Goal: Find specific page/section: Find specific page/section

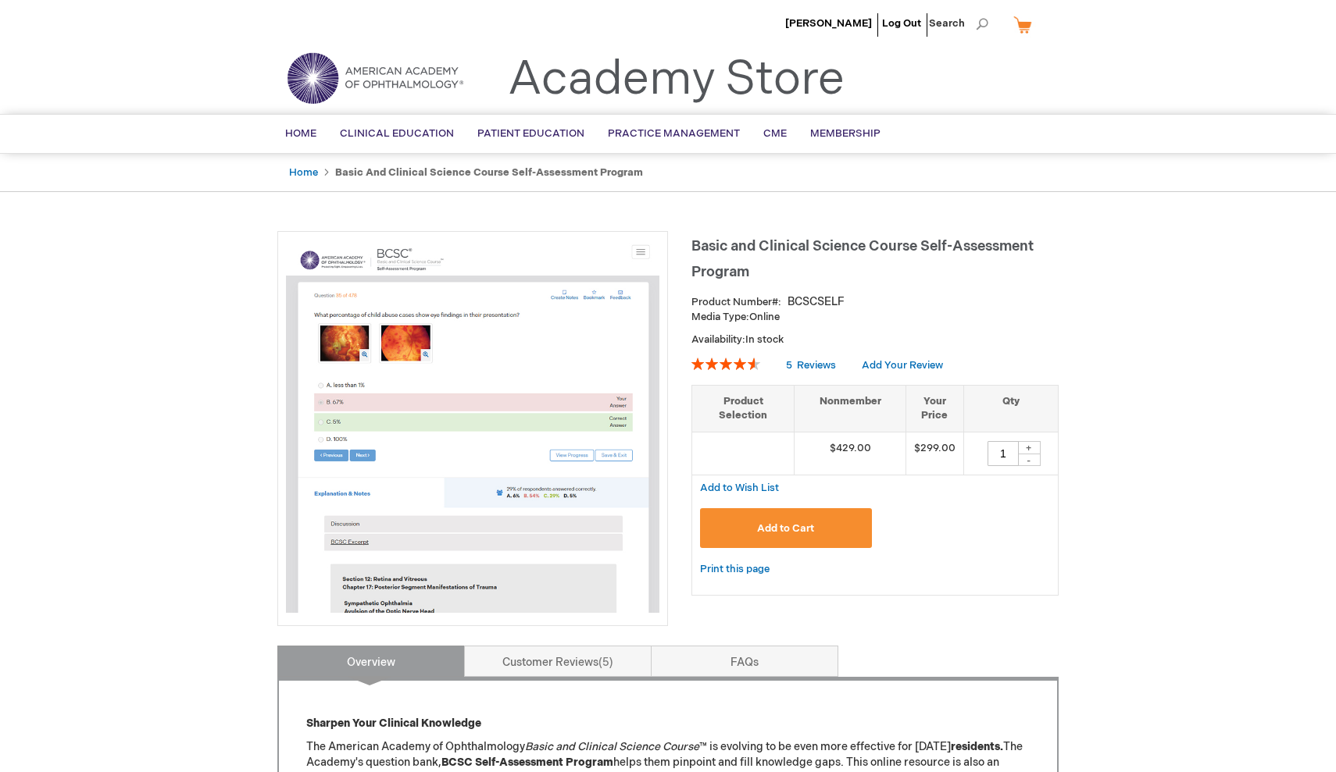
click at [426, 426] on img at bounding box center [472, 426] width 373 height 373
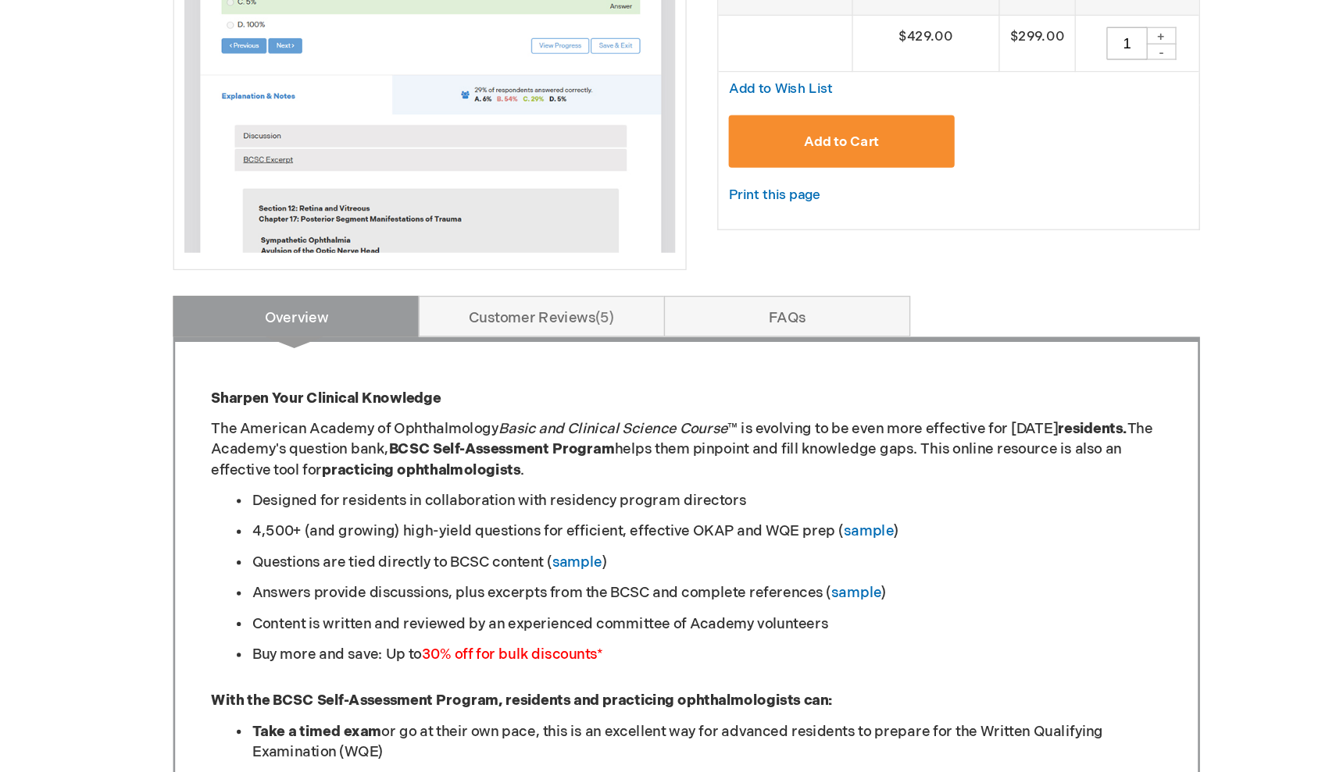
scroll to position [369, 0]
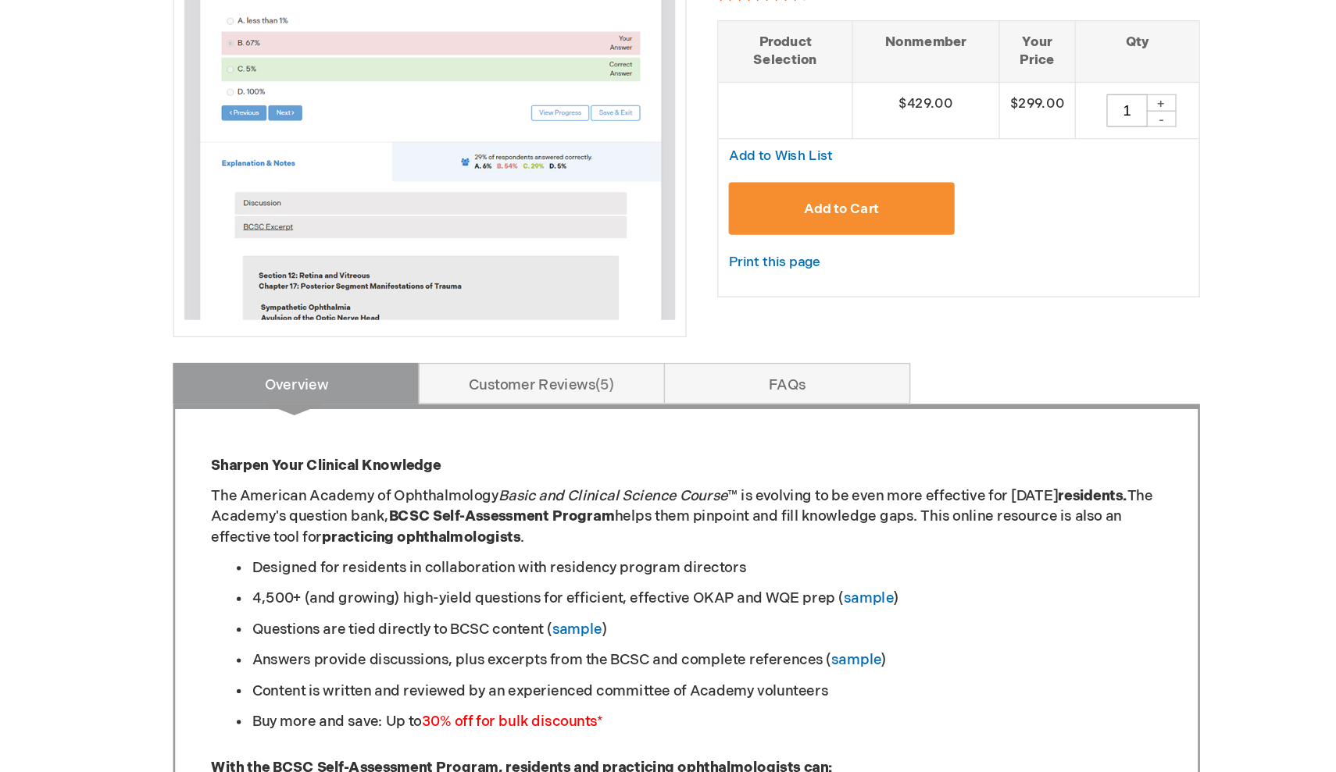
click at [286, 139] on img at bounding box center [472, 56] width 373 height 373
click at [286, 149] on img at bounding box center [472, 56] width 373 height 373
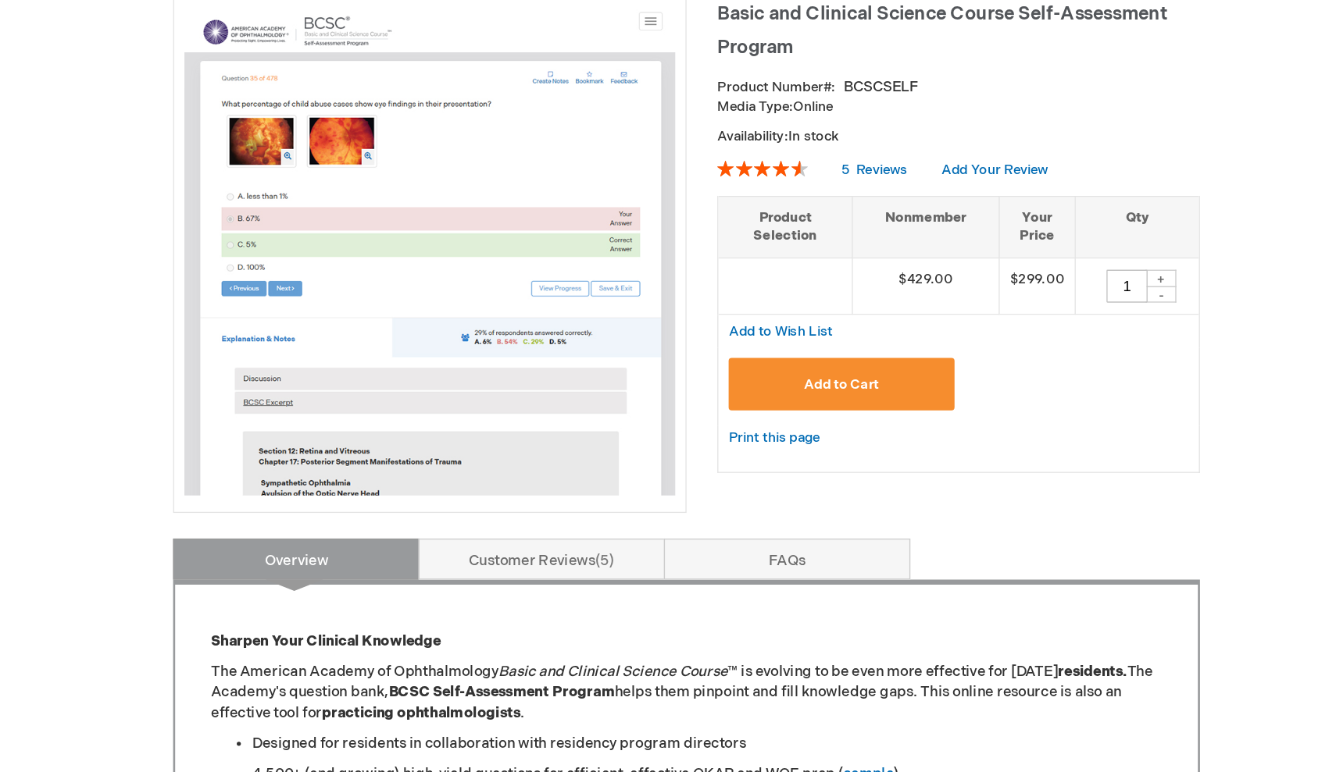
scroll to position [235, 0]
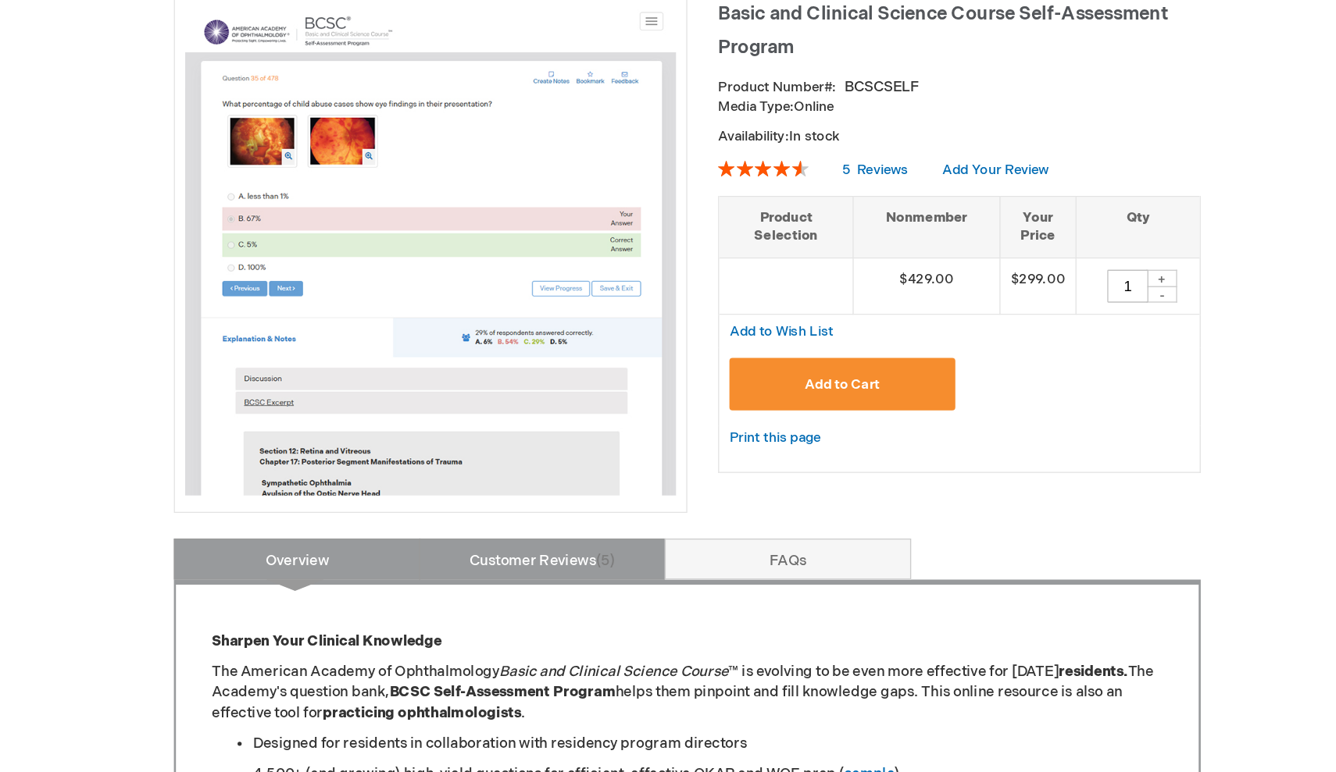
click at [464, 426] on link "Customer Reviews 5" at bounding box center [557, 426] width 187 height 31
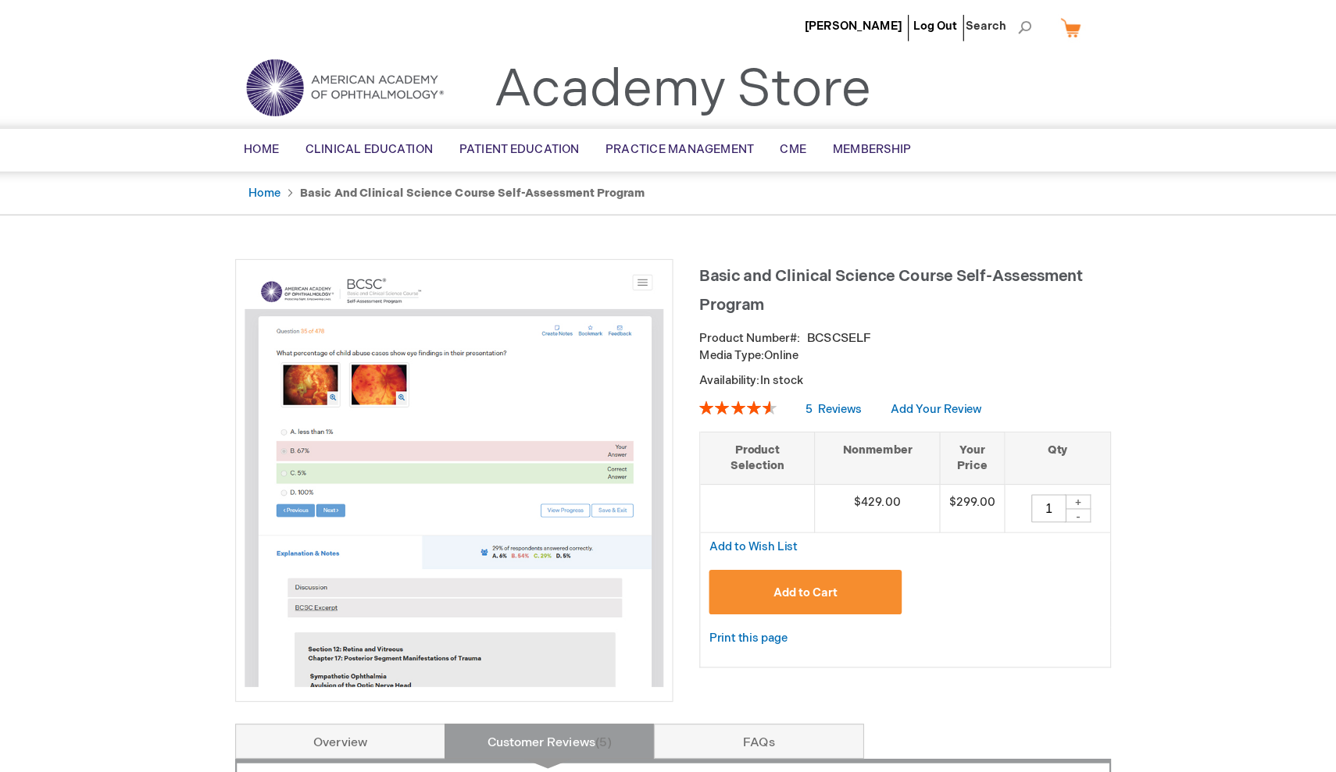
scroll to position [0, 0]
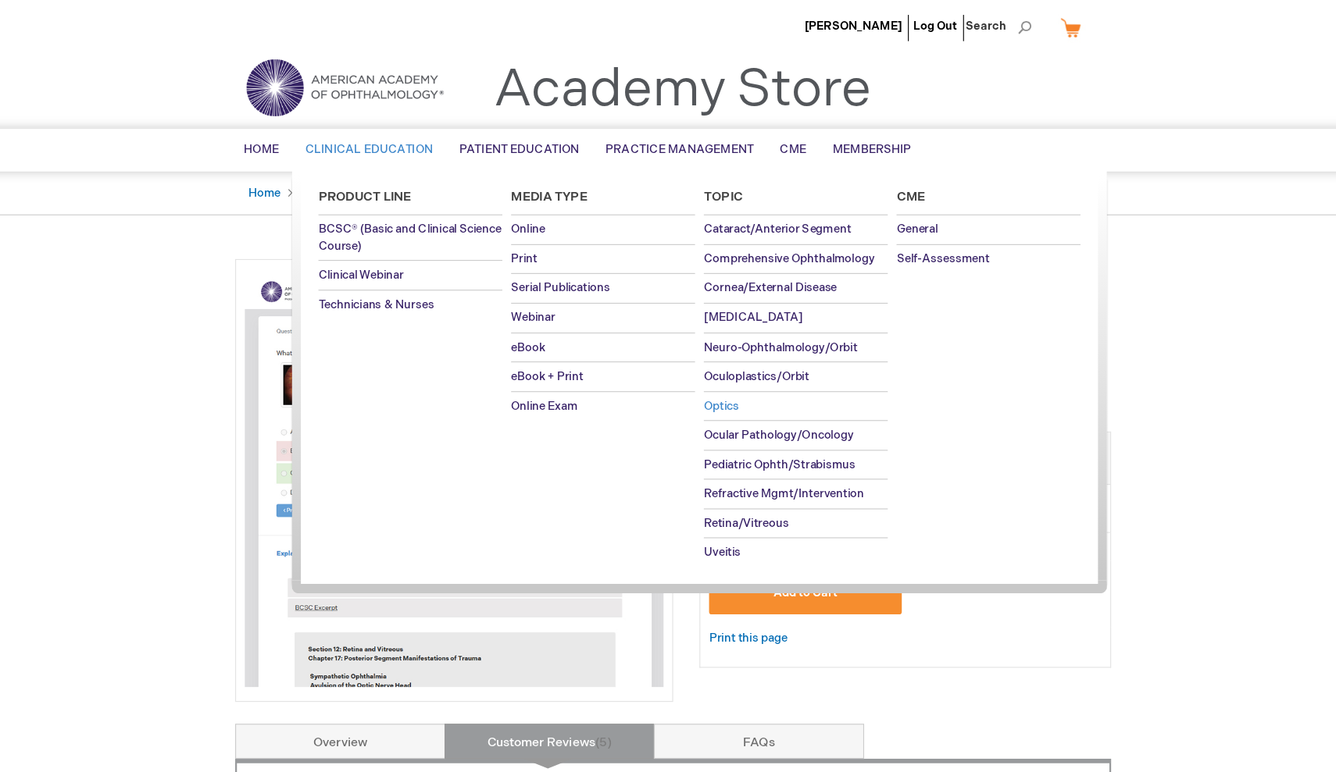
click at [695, 363] on span "Optics" at bounding box center [710, 362] width 31 height 12
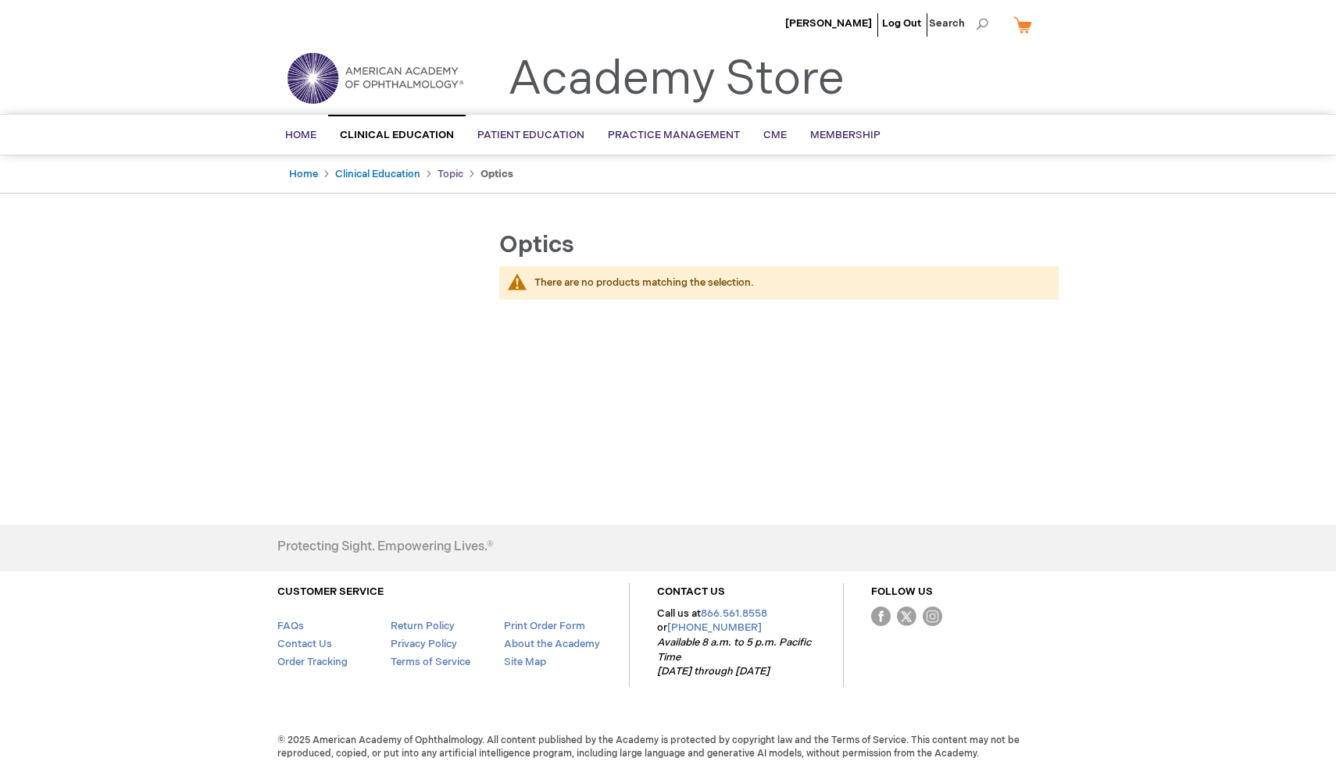
click at [438, 169] on link "Topic" at bounding box center [450, 174] width 26 height 12
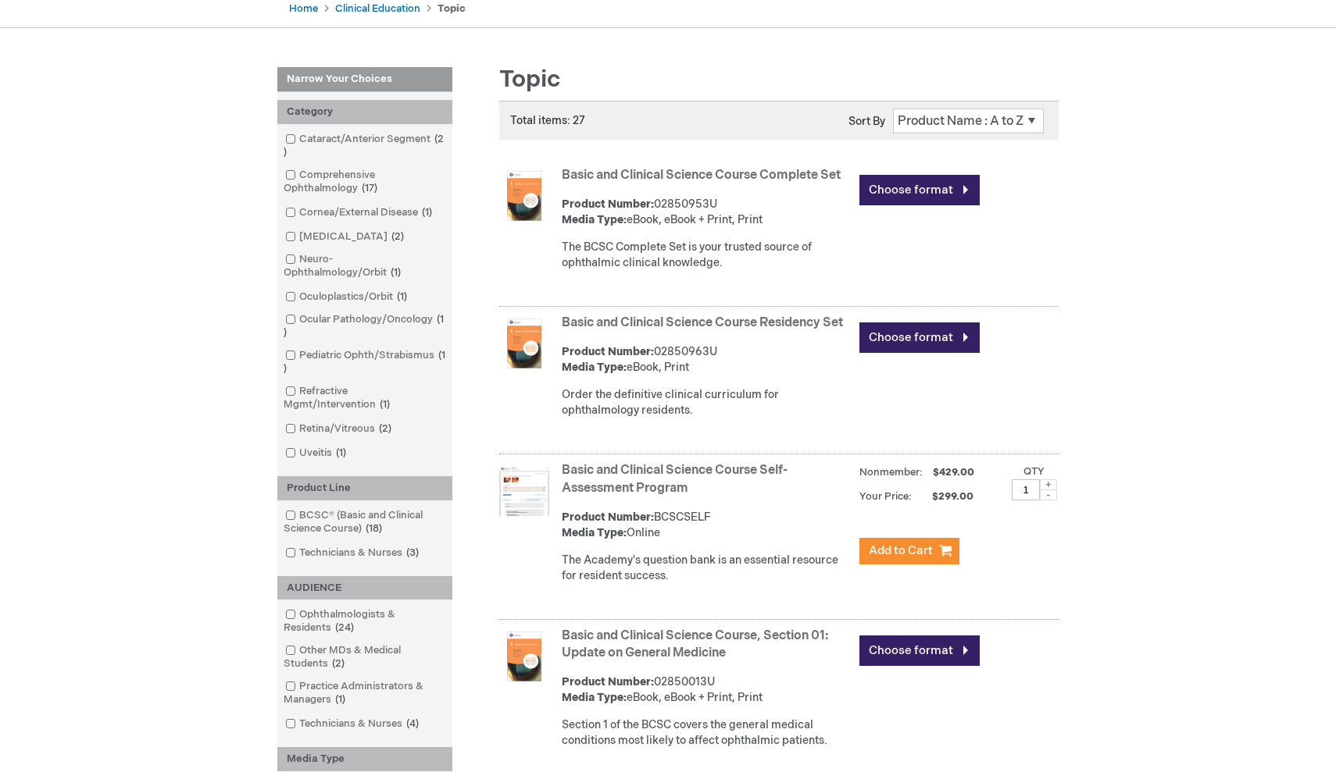
scroll to position [169, 0]
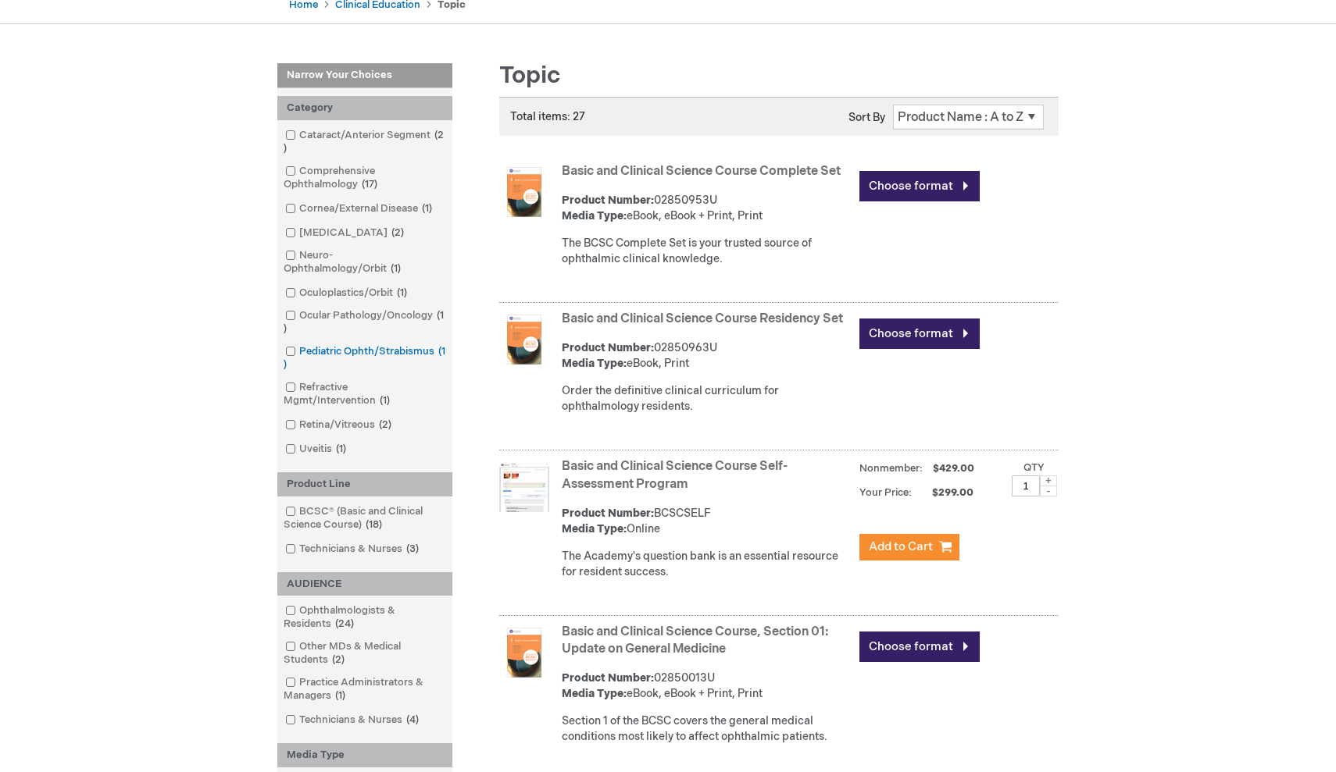
click at [403, 351] on link "Pediatric Ophth/Strabismus 1 item" at bounding box center [364, 358] width 167 height 28
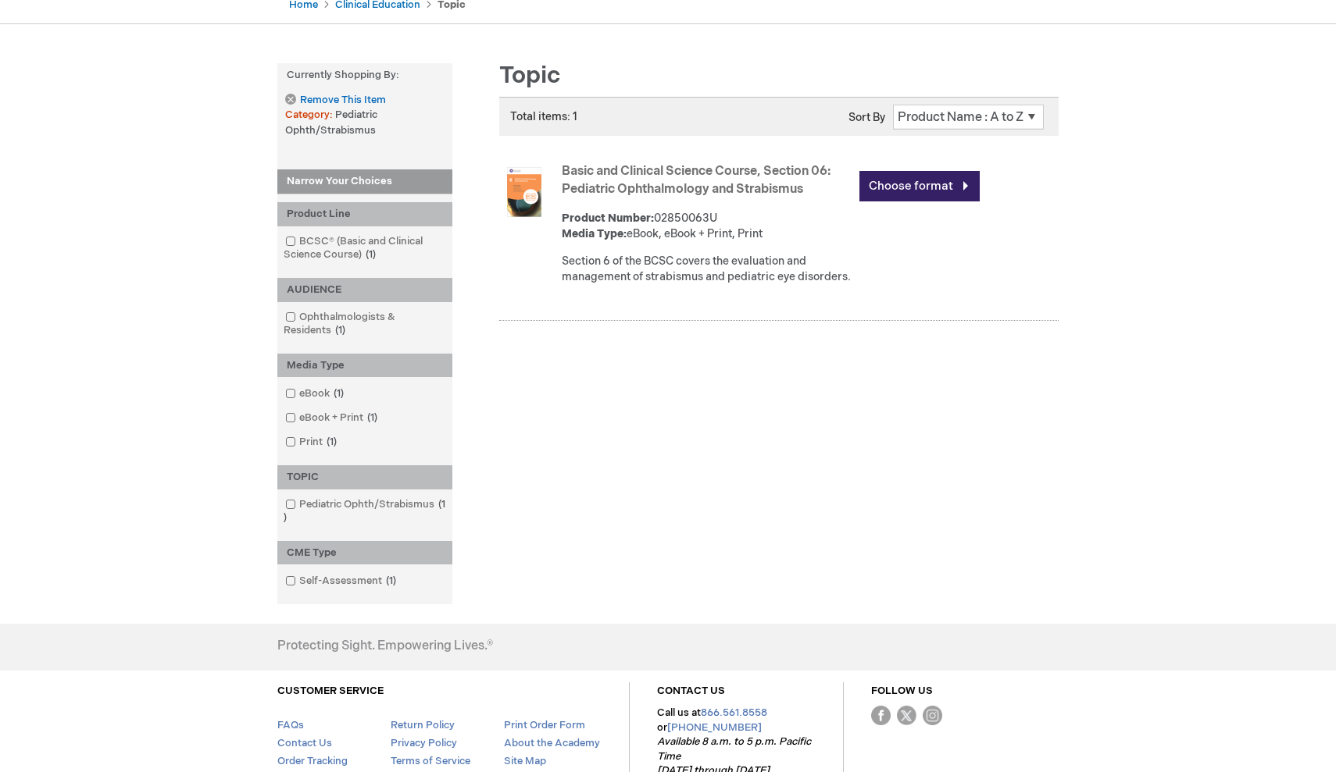
click at [641, 192] on link "Basic and Clinical Science Course, Section 06: Pediatric Ophthalmology and Stra…" at bounding box center [696, 180] width 269 height 33
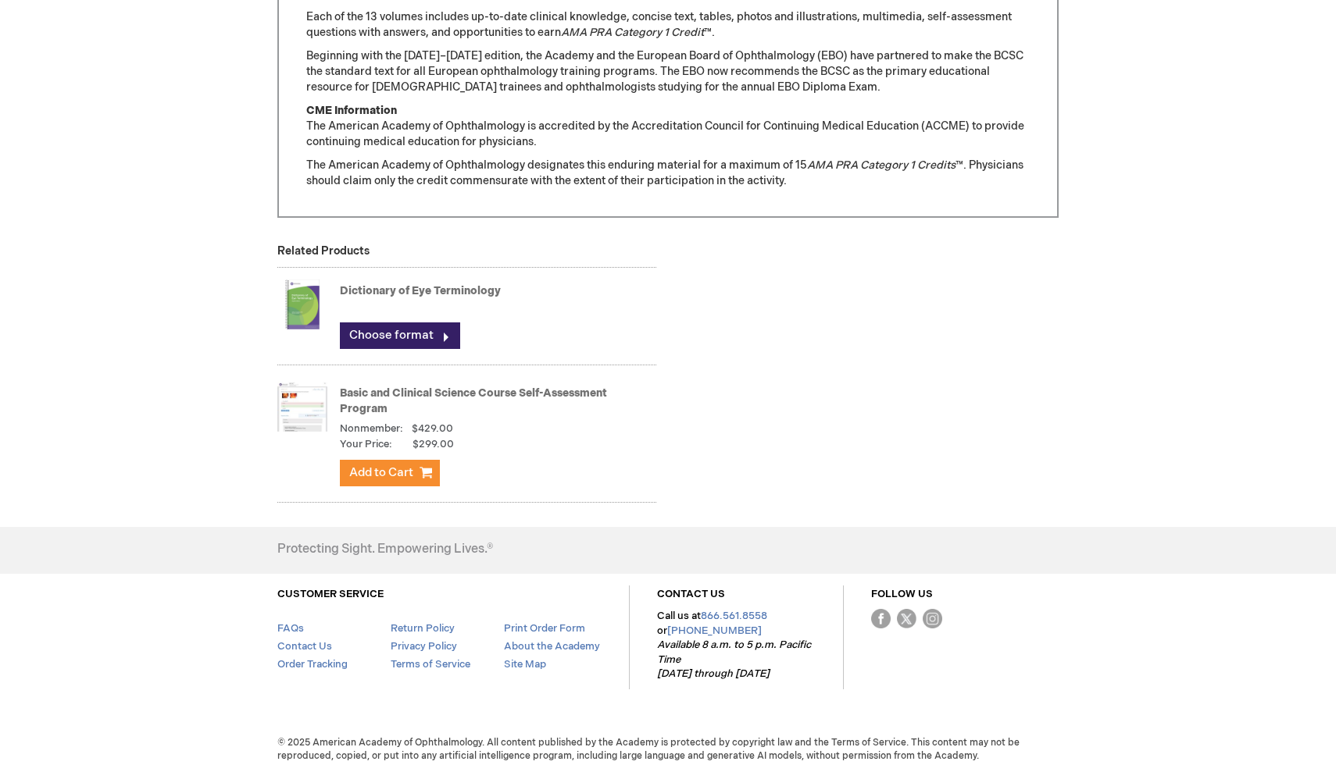
scroll to position [1387, 0]
